Goal: Task Accomplishment & Management: Use online tool/utility

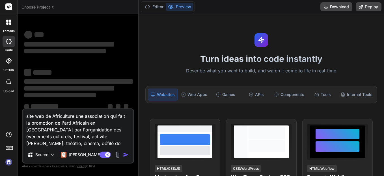
type textarea "x"
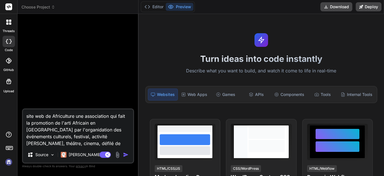
click at [8, 161] on img at bounding box center [9, 162] width 10 height 10
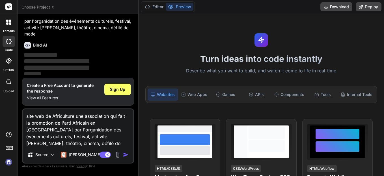
scroll to position [38, 0]
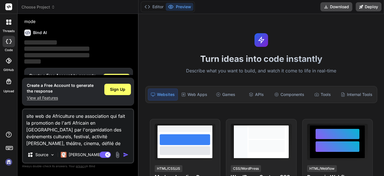
type textarea "x"
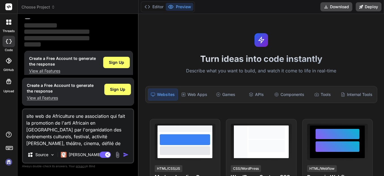
click at [125, 156] on img "button" at bounding box center [126, 154] width 6 height 6
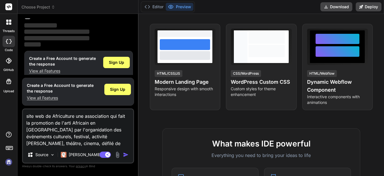
scroll to position [0, 0]
